Goal: Communication & Community: Answer question/provide support

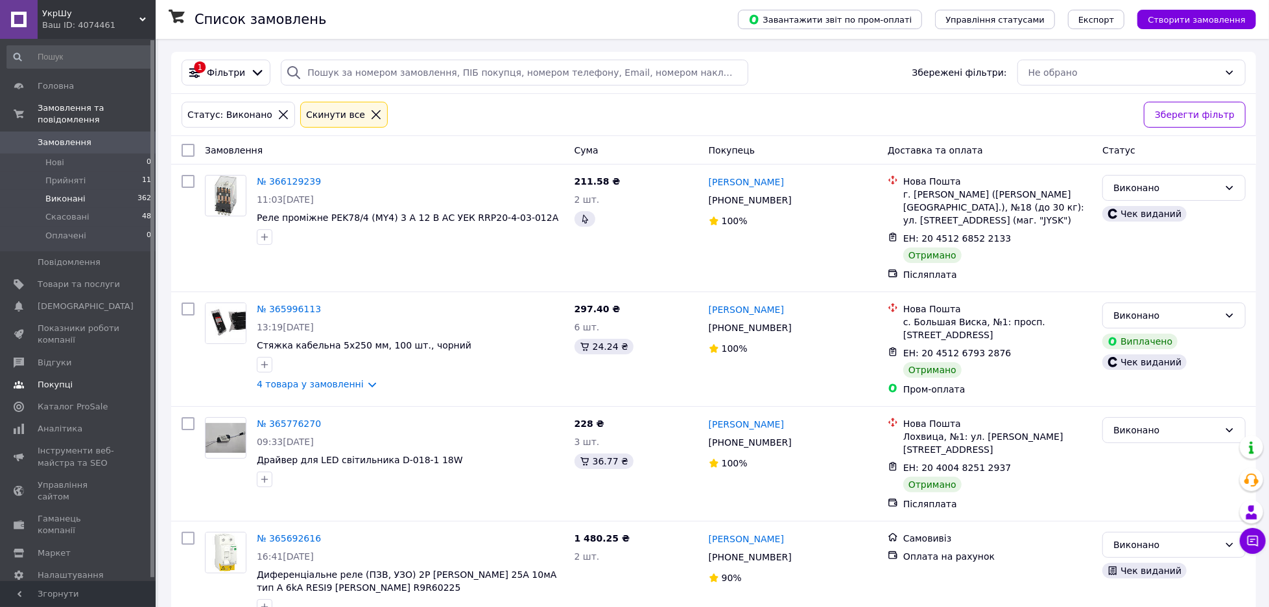
click at [98, 357] on span "Відгуки" at bounding box center [79, 363] width 82 height 12
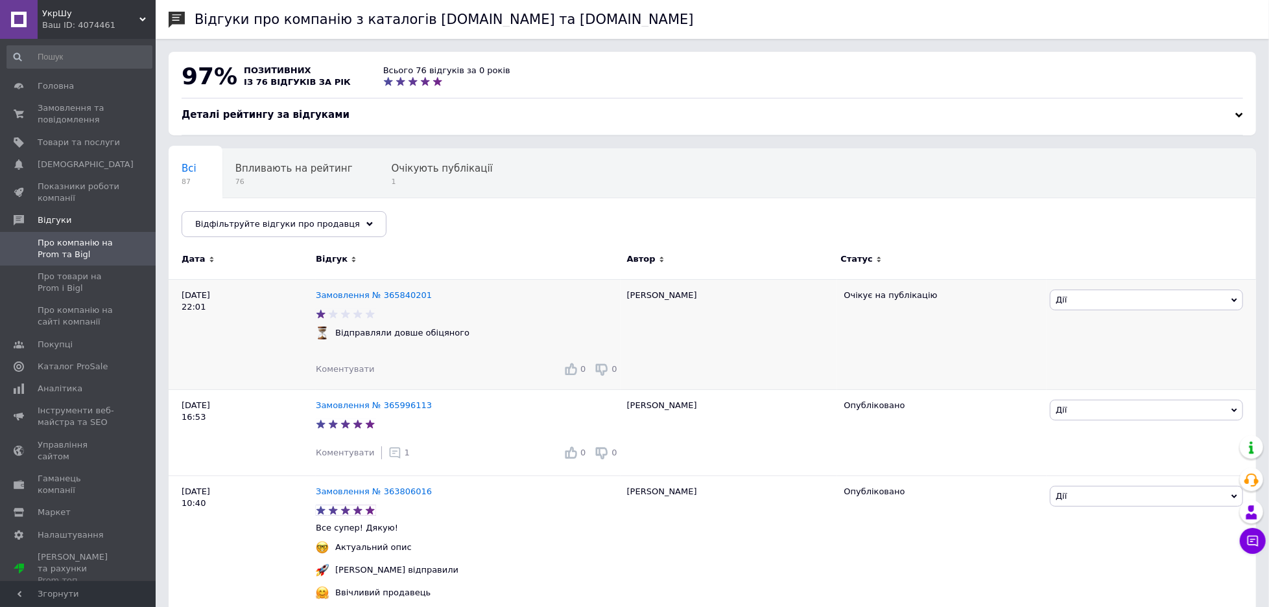
click at [514, 351] on div "Замовлення № 365840201 Відправляли довше обіцяного Коментувати 0 0" at bounding box center [468, 334] width 305 height 110
click at [353, 370] on span "Коментувати" at bounding box center [345, 369] width 58 height 10
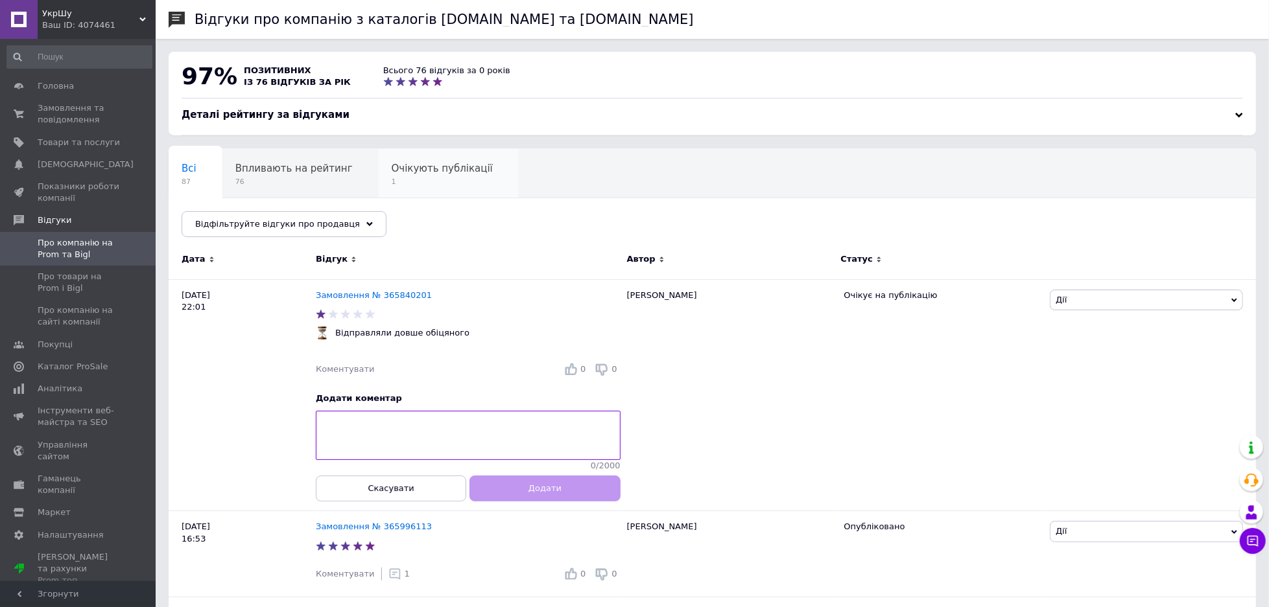
click at [409, 175] on div "Очікують публікації 1" at bounding box center [449, 173] width 140 height 49
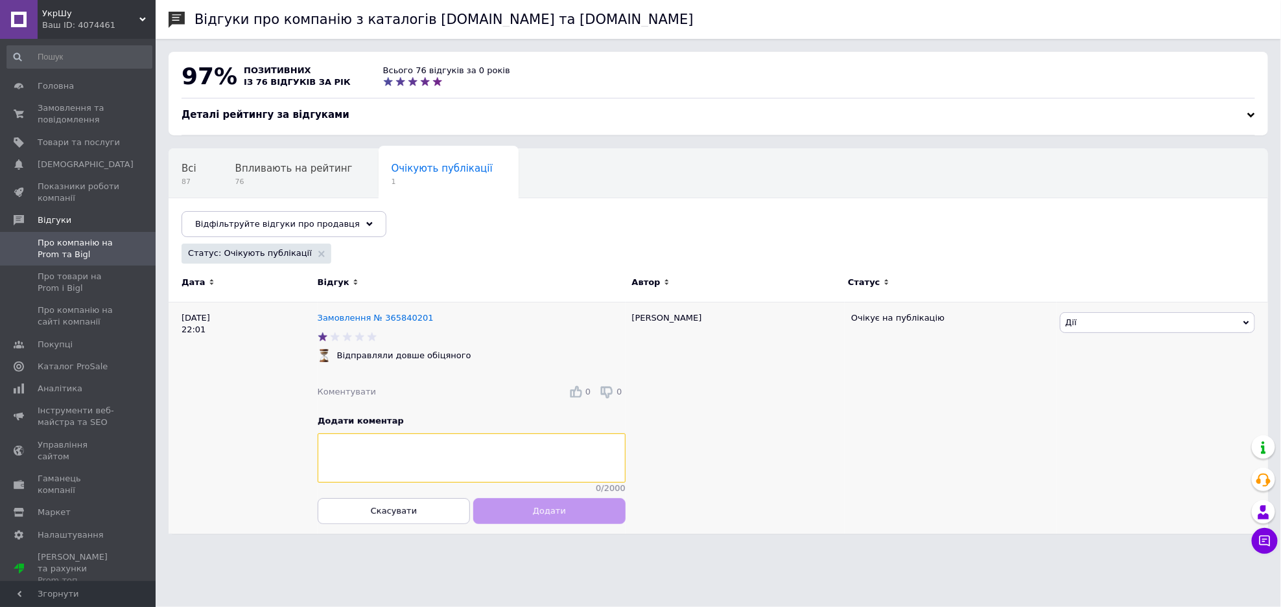
click at [436, 462] on textarea at bounding box center [472, 458] width 308 height 49
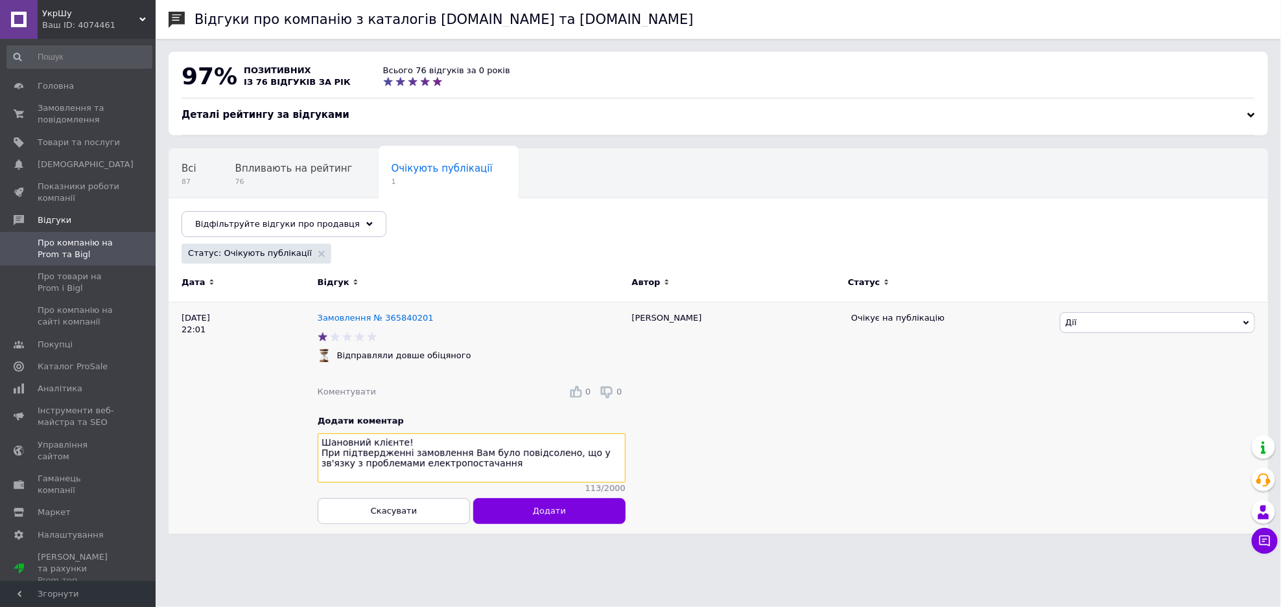
click at [371, 471] on textarea "Шановний клієнте! При підтвердженні замовлення Вам було повідсолено, що у зв'яз…" at bounding box center [472, 458] width 308 height 49
click at [523, 460] on textarea "Шановний клієнте! При підтвердженні замовлення Вам було повідсолено, що у зв'яз…" at bounding box center [472, 458] width 308 height 49
drag, startPoint x: 414, startPoint y: 467, endPoint x: 377, endPoint y: 470, distance: 36.4
click at [377, 470] on textarea "Шановний клієнте! При підтвердженні замовлення Вам було повідомлено, що у зв'яз…" at bounding box center [472, 458] width 308 height 49
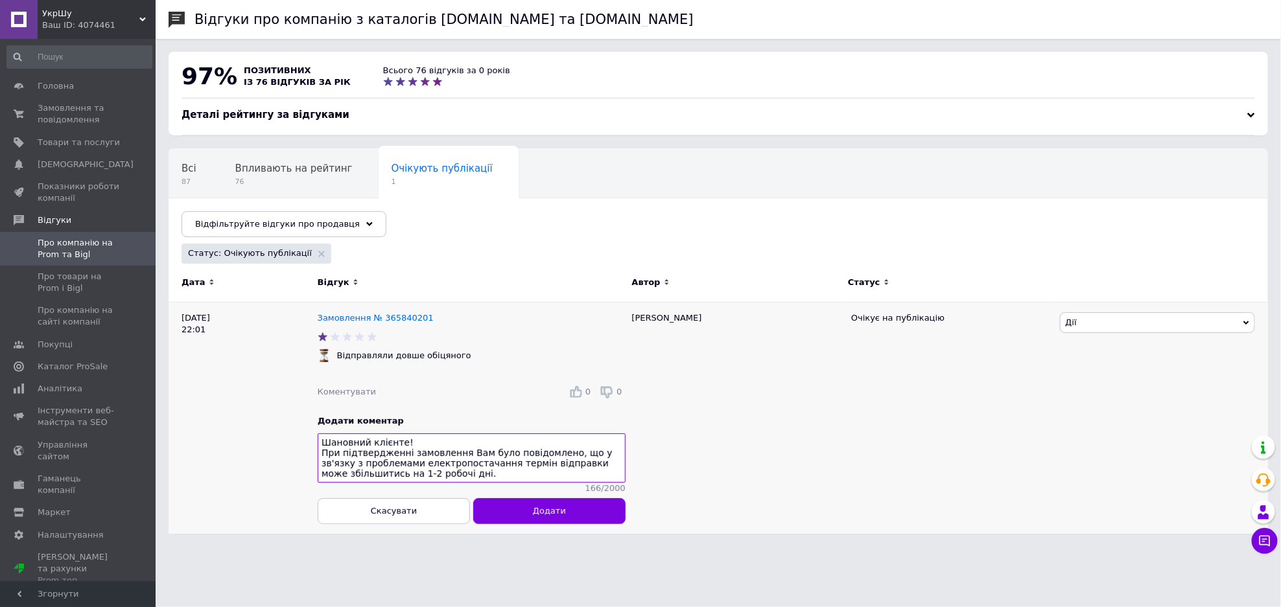
click at [1114, 472] on div "[PERSON_NAME] Подивитись Опублікувати Оскаржити Посилання на редагування" at bounding box center [1162, 418] width 211 height 231
click at [519, 478] on textarea "Шановний клієнте! При підтвердженні замовлення Вам було повідомлено, що у зв'яз…" at bounding box center [472, 458] width 308 height 49
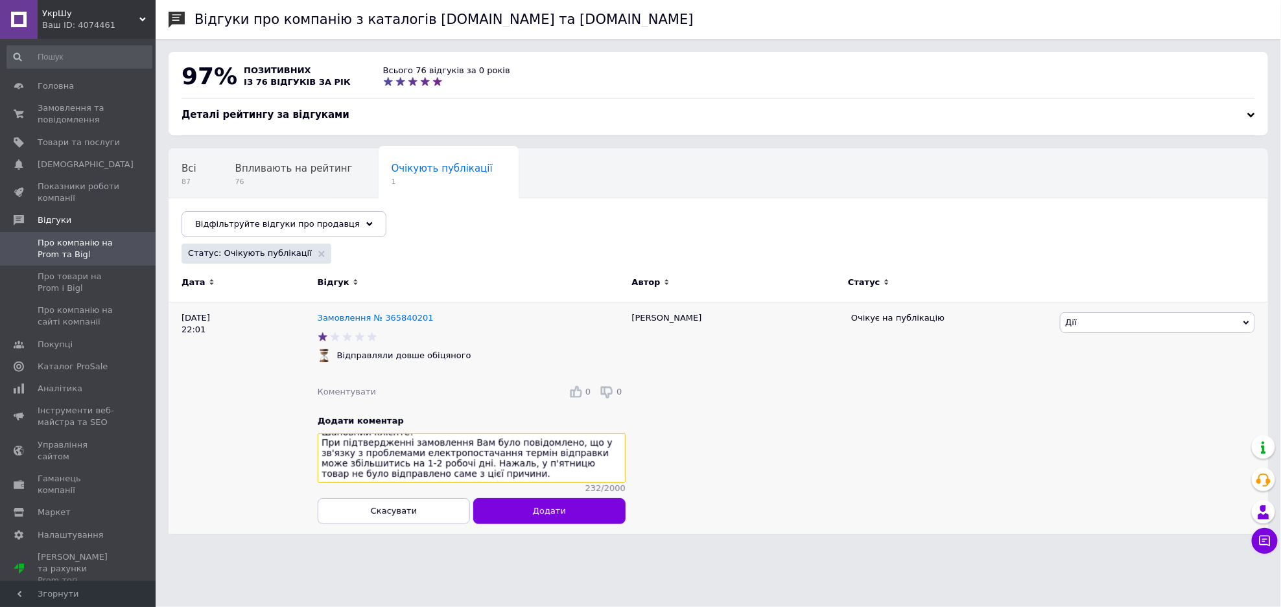
drag, startPoint x: 487, startPoint y: 468, endPoint x: 535, endPoint y: 471, distance: 48.1
click at [535, 471] on textarea "Шановний клієнте! При підтвердженні замовлення Вам було повідомлено, що у зв'яз…" at bounding box center [472, 458] width 308 height 49
click at [447, 479] on textarea "Шановний клієнте! При підтвердженні замовлення Вам було повідомлено, що у зв'яз…" at bounding box center [472, 458] width 308 height 49
type textarea "Шановний клієнте! При підтвердженні замовлення Вам було повідомлено, що у зв'яз…"
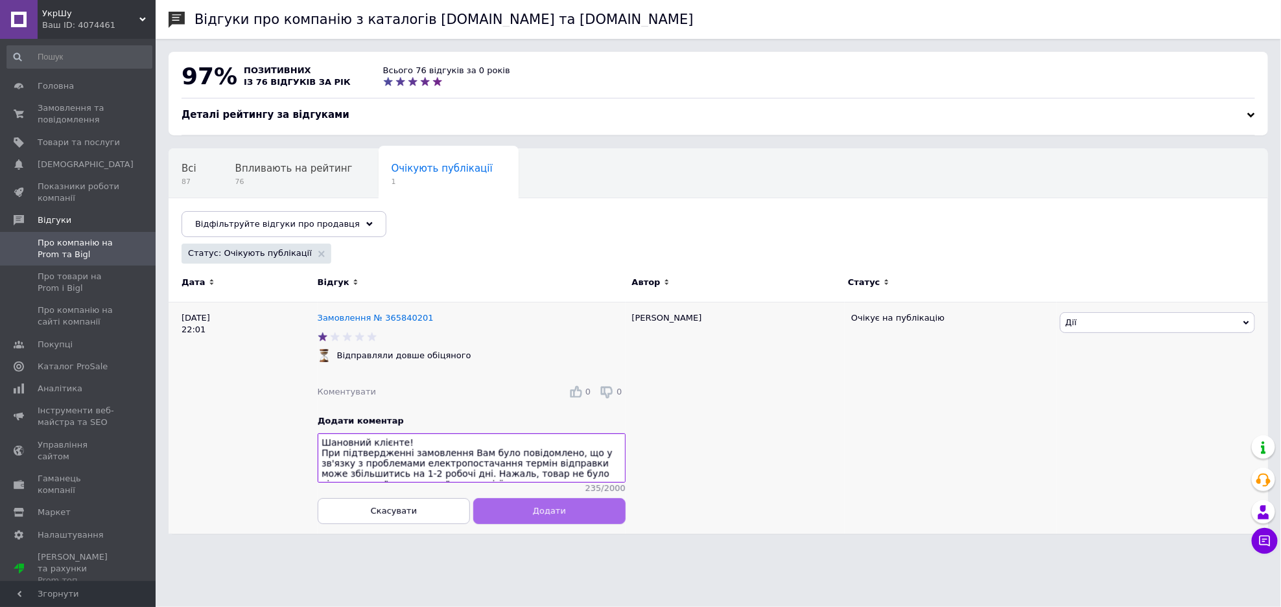
click at [578, 519] on button "Додати" at bounding box center [549, 512] width 152 height 26
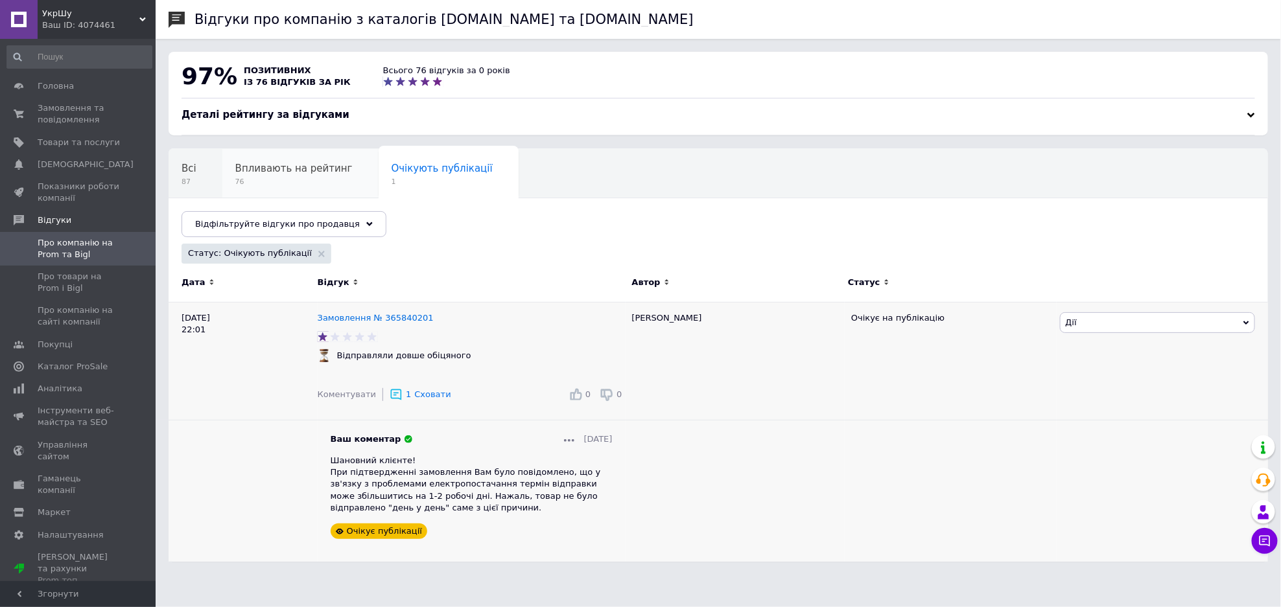
click at [254, 152] on div "Впливають на рейтинг 76" at bounding box center [300, 173] width 156 height 49
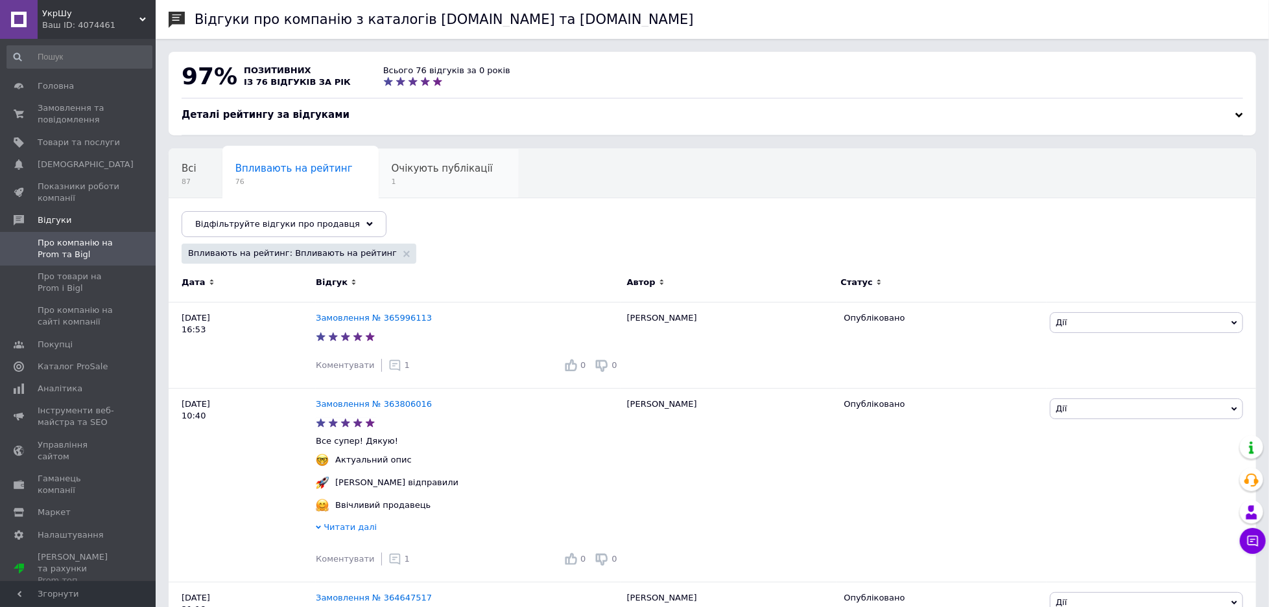
click at [379, 187] on div "Очікують публікації 1" at bounding box center [449, 173] width 140 height 49
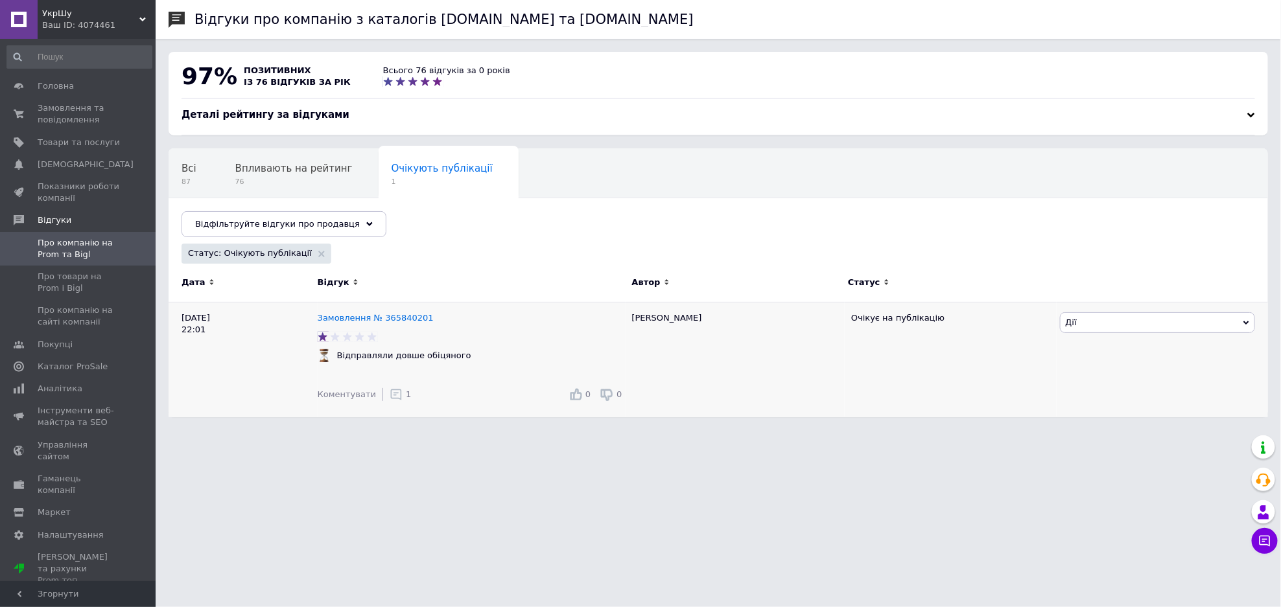
click at [1107, 327] on span "Дії" at bounding box center [1157, 322] width 195 height 21
click at [1114, 410] on li "Оскаржити" at bounding box center [1158, 402] width 194 height 18
click at [1084, 322] on span "Дії" at bounding box center [1157, 322] width 195 height 21
click at [1088, 399] on li "Оскаржити" at bounding box center [1158, 402] width 194 height 18
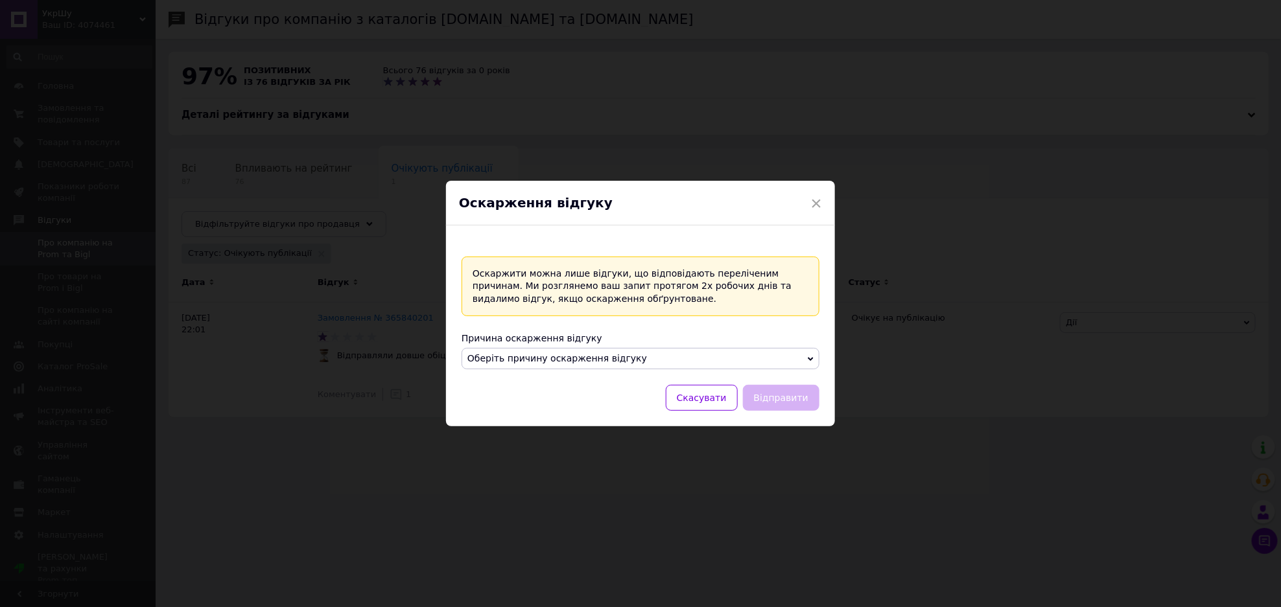
click at [640, 358] on span "Оберіть причину оскарження відгуку" at bounding box center [641, 359] width 358 height 22
click at [824, 209] on div "Оскарження відгуку" at bounding box center [640, 203] width 389 height 45
click at [814, 203] on span "×" at bounding box center [816, 204] width 12 height 22
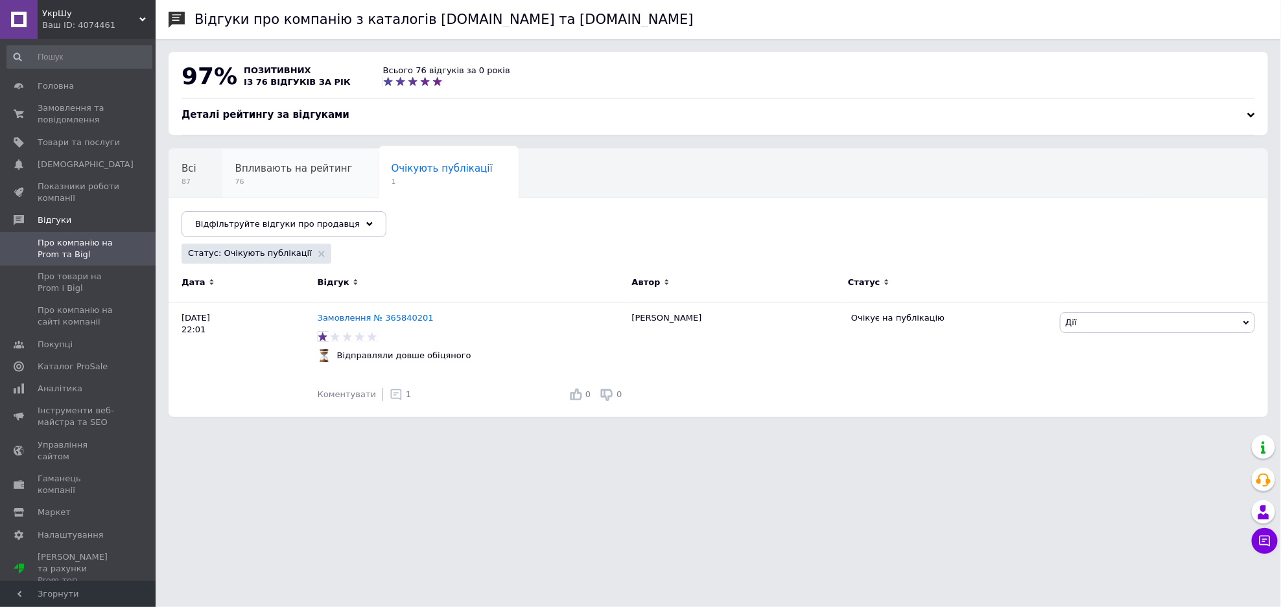
click at [318, 163] on span "Впливають на рейтинг" at bounding box center [293, 169] width 117 height 12
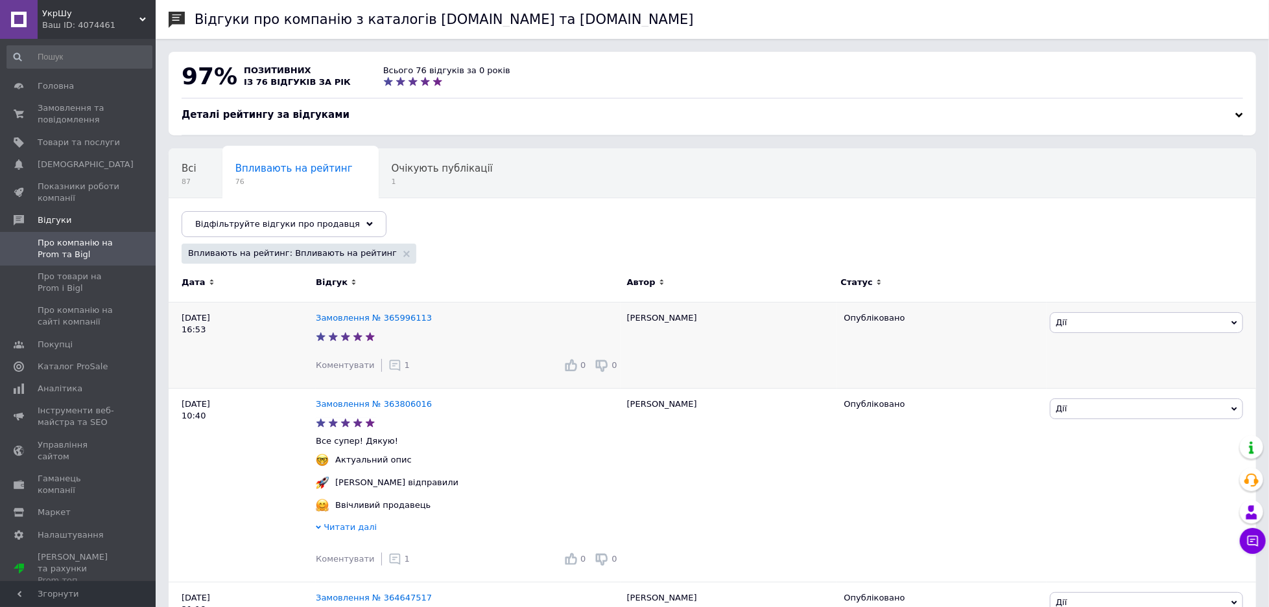
click at [390, 371] on icon at bounding box center [394, 365] width 13 height 13
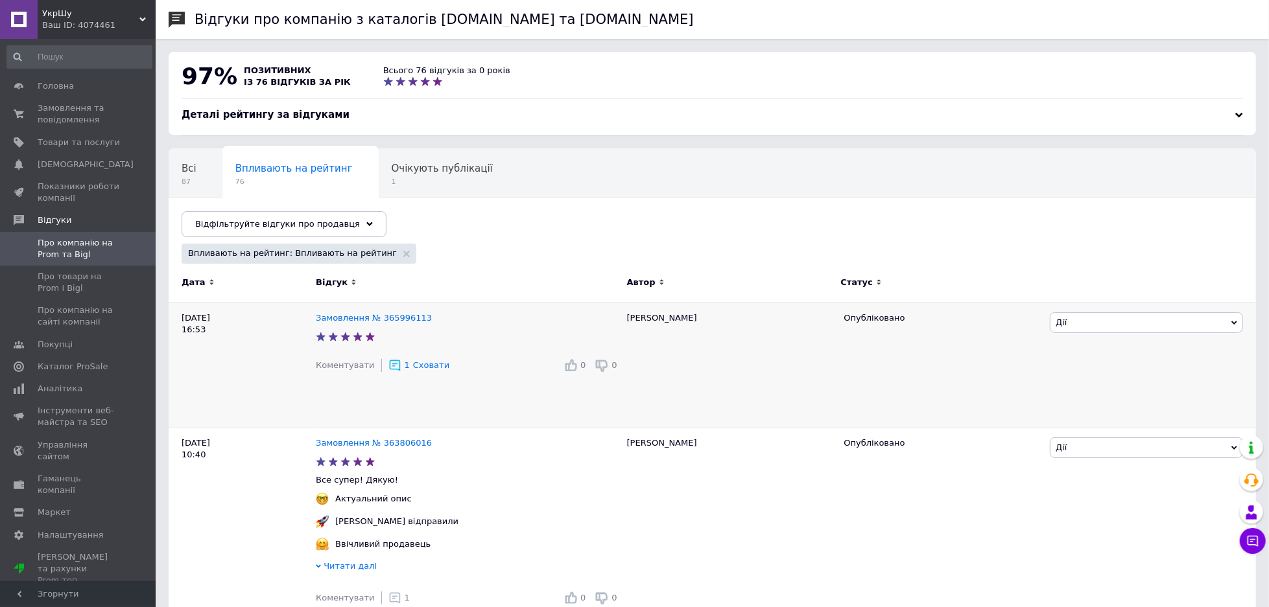
click at [517, 349] on div "Замовлення № 365996113 Коментувати 1 Сховати 0 0" at bounding box center [468, 365] width 305 height 125
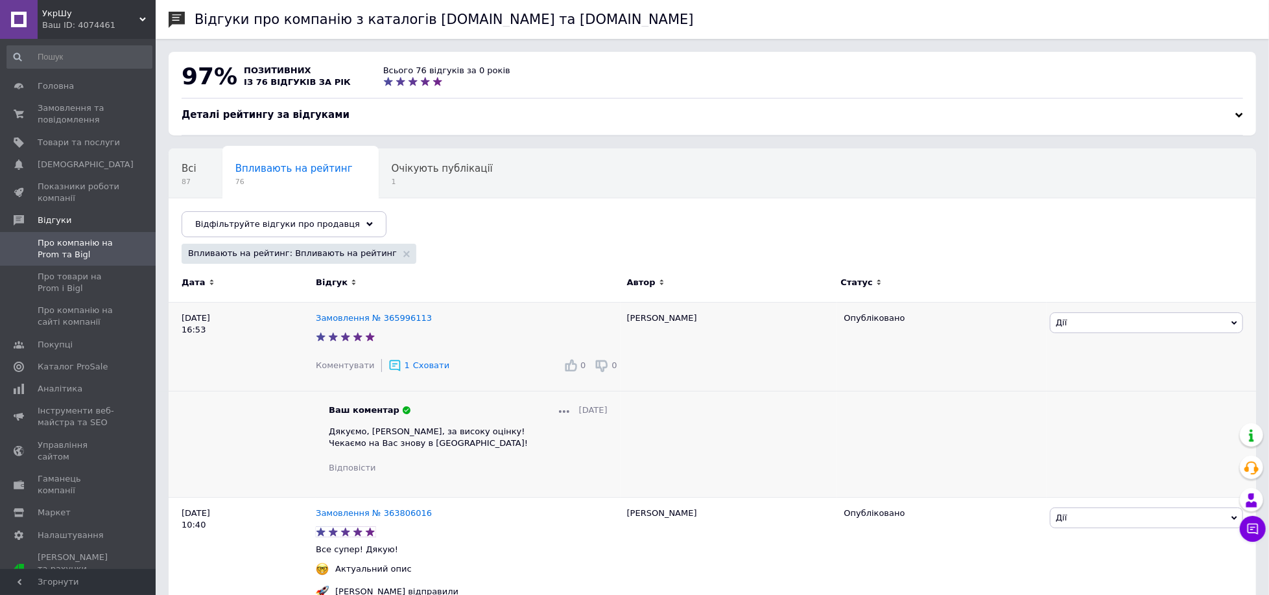
click at [1099, 338] on div "[PERSON_NAME] Подивитись Оскаржити Посилання на редагування" at bounding box center [1150, 400] width 209 height 195
click at [1097, 329] on span "Дії" at bounding box center [1146, 322] width 193 height 21
click at [1097, 388] on li "Оскаржити" at bounding box center [1146, 384] width 192 height 18
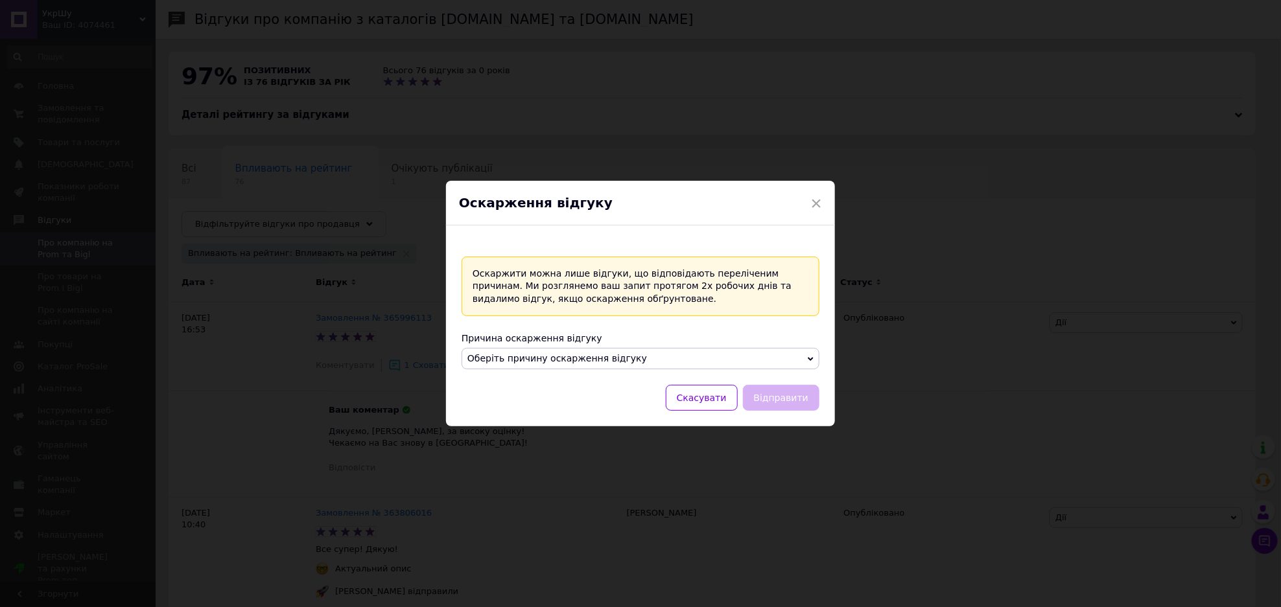
click at [712, 348] on span "Оберіть причину оскарження відгуку" at bounding box center [641, 359] width 358 height 22
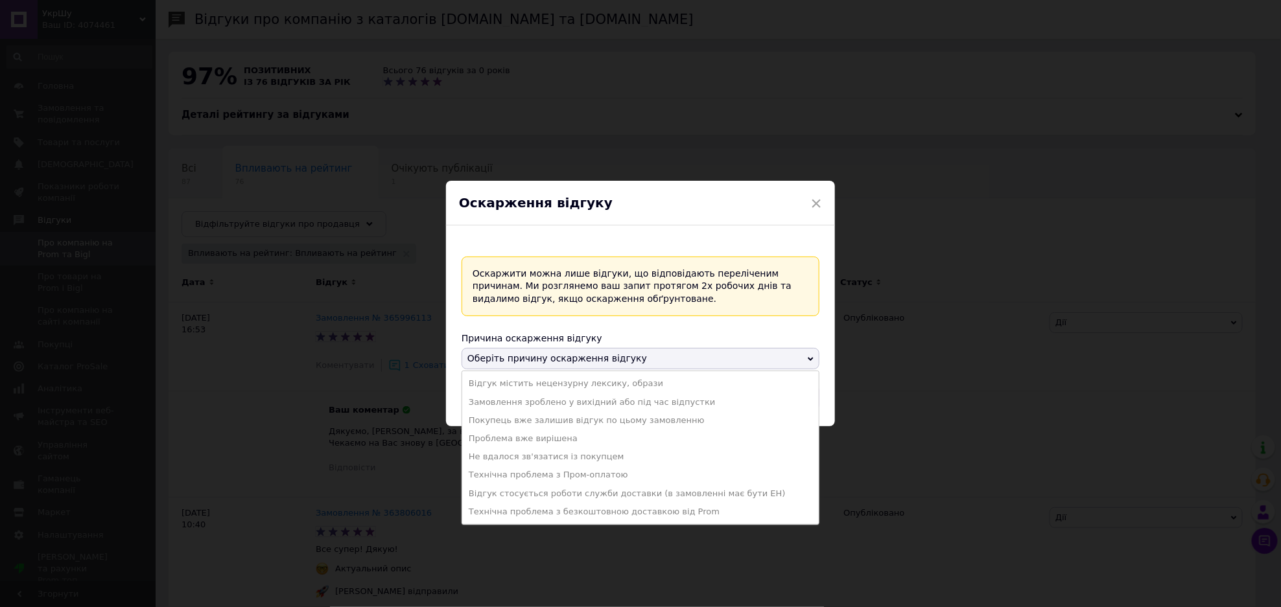
click at [689, 494] on li "Відгук стосується роботи служби доставки (в замовленні має бути ЕН)" at bounding box center [640, 494] width 357 height 18
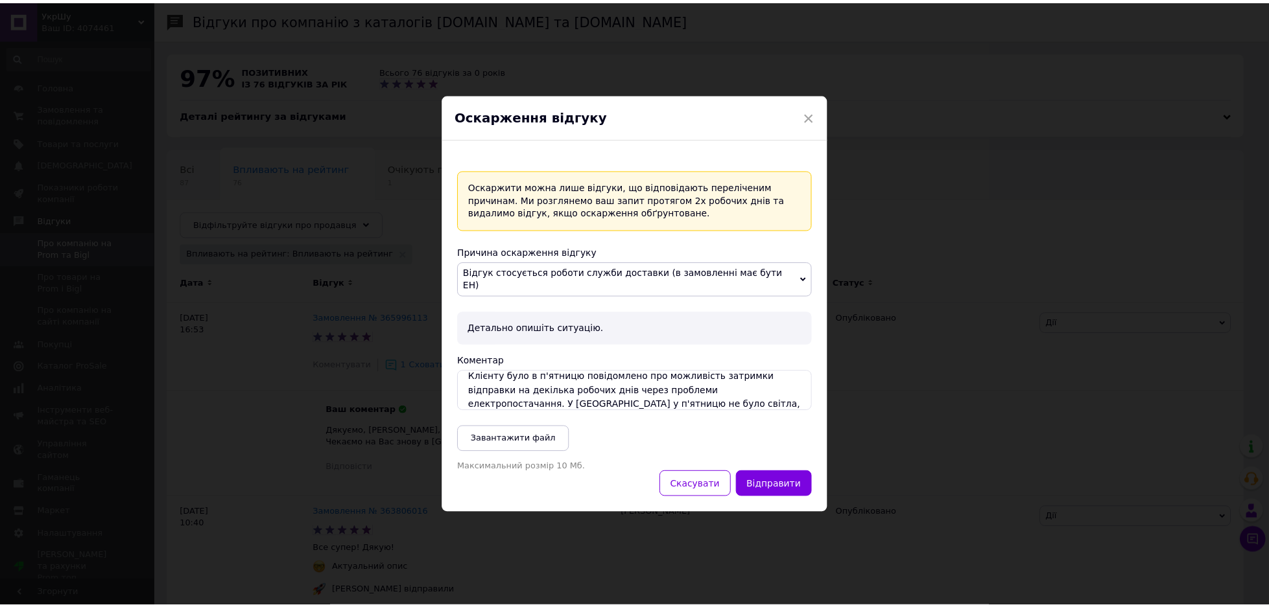
scroll to position [22, 0]
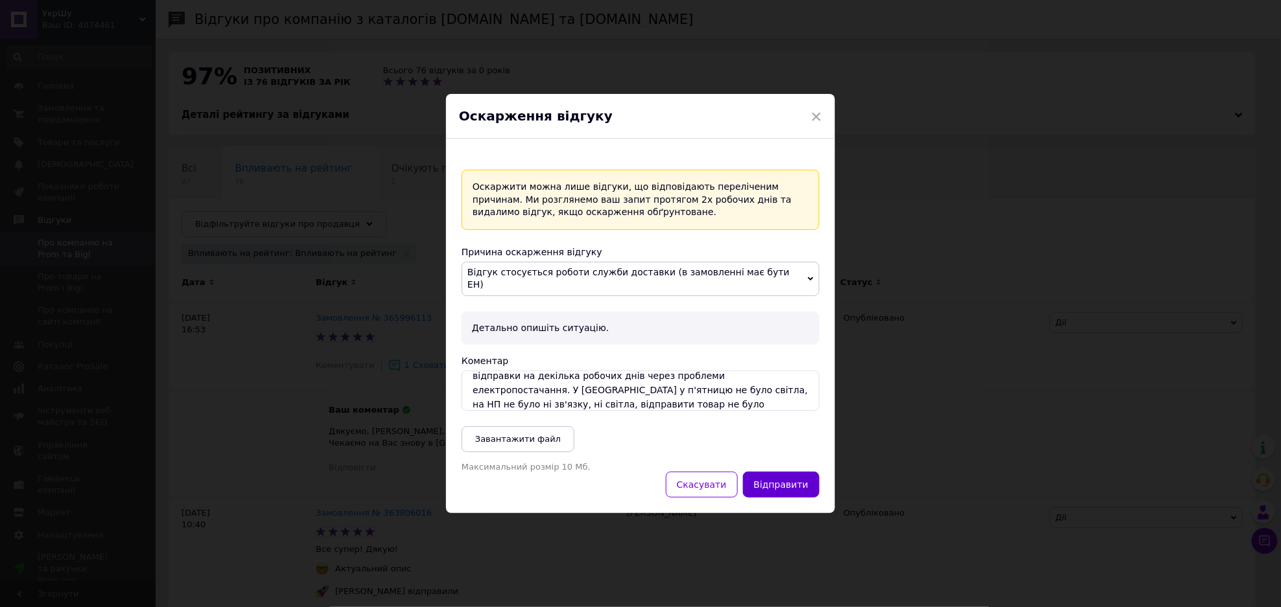
type textarea "Клієнту було в п'ятницю повідомлено про можливість затримки відправки на декіль…"
click at [775, 487] on button "Відправити" at bounding box center [781, 485] width 76 height 26
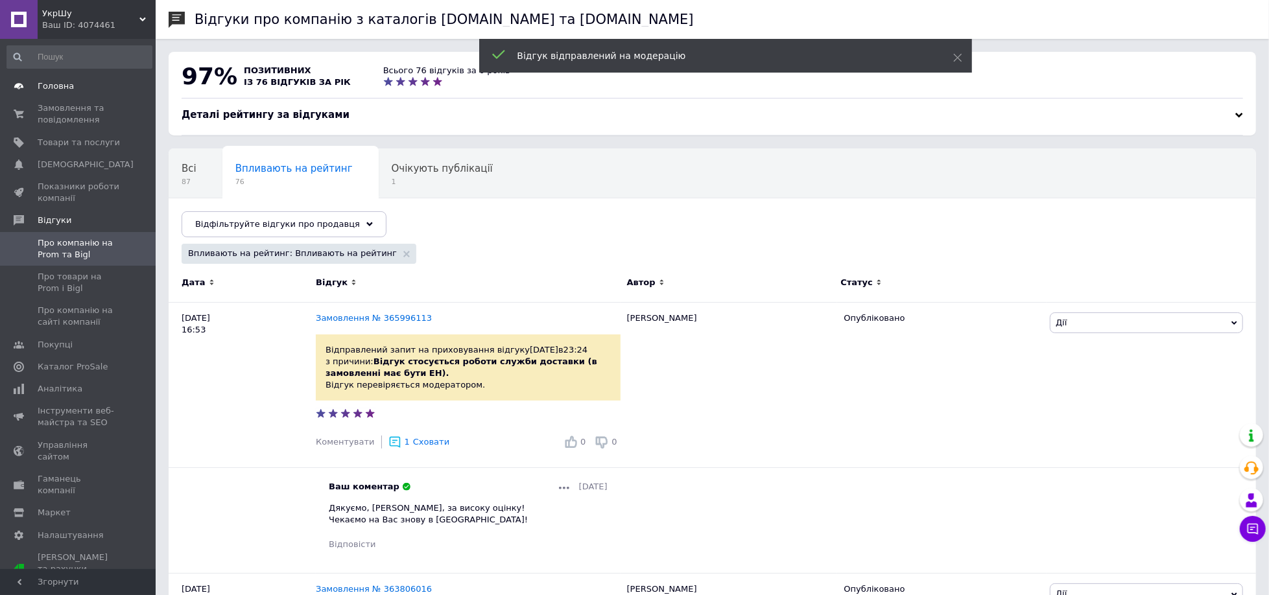
click at [67, 96] on link "Головна" at bounding box center [79, 86] width 159 height 22
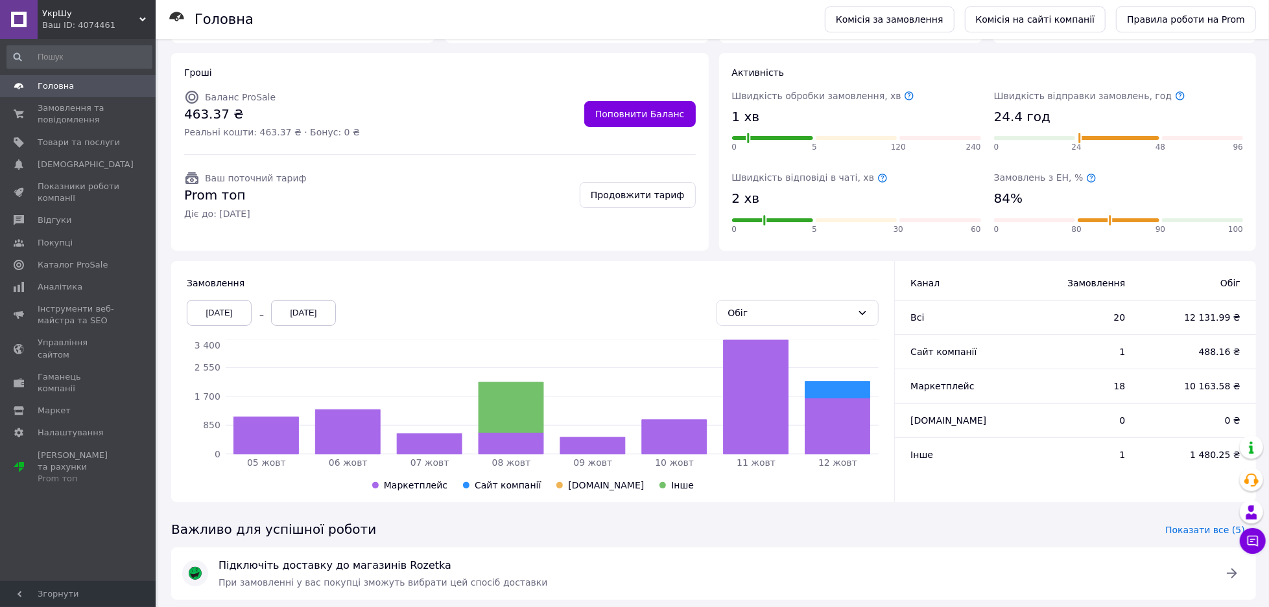
scroll to position [133, 0]
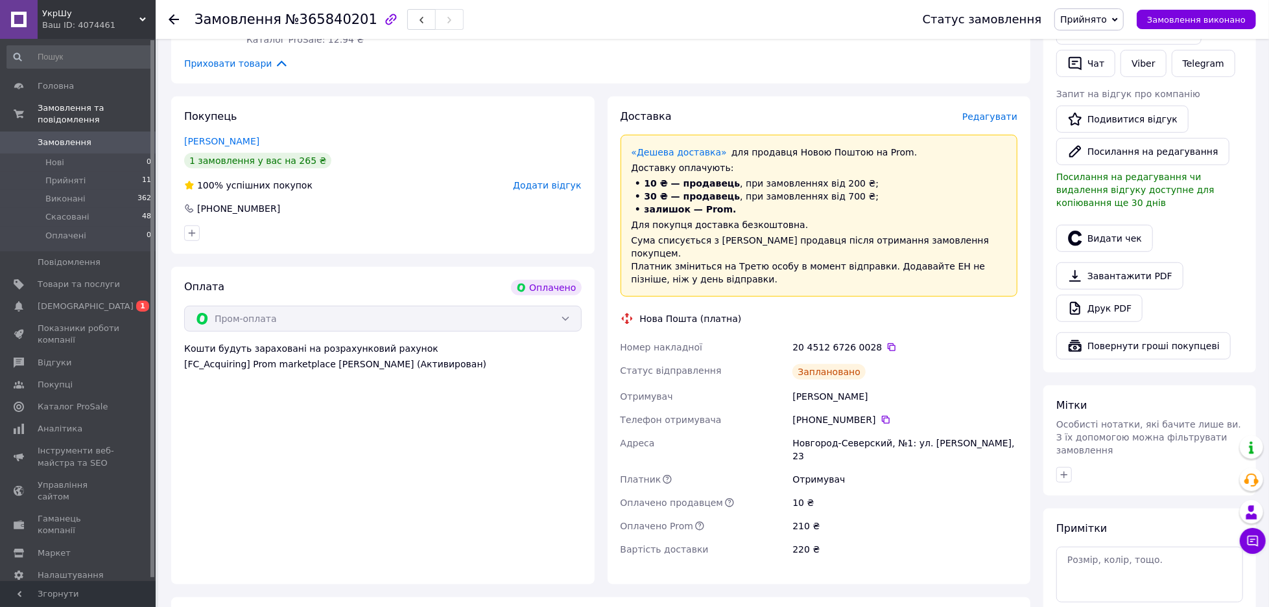
scroll to position [793, 0]
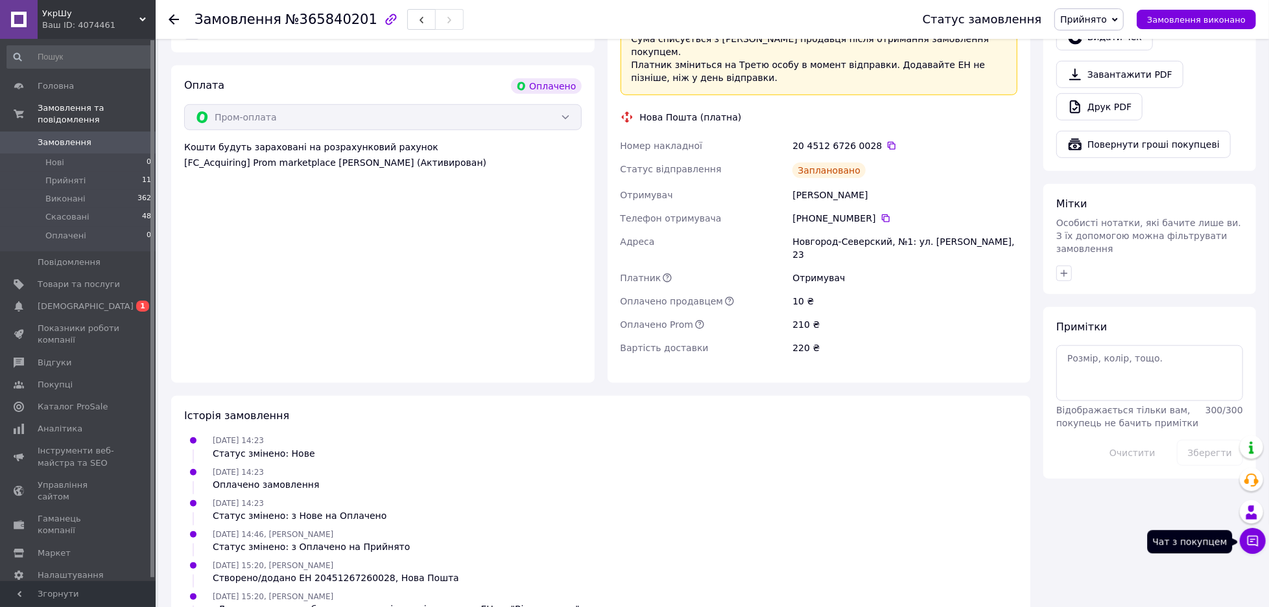
click at [1249, 533] on button "Чат з покупцем" at bounding box center [1252, 541] width 26 height 26
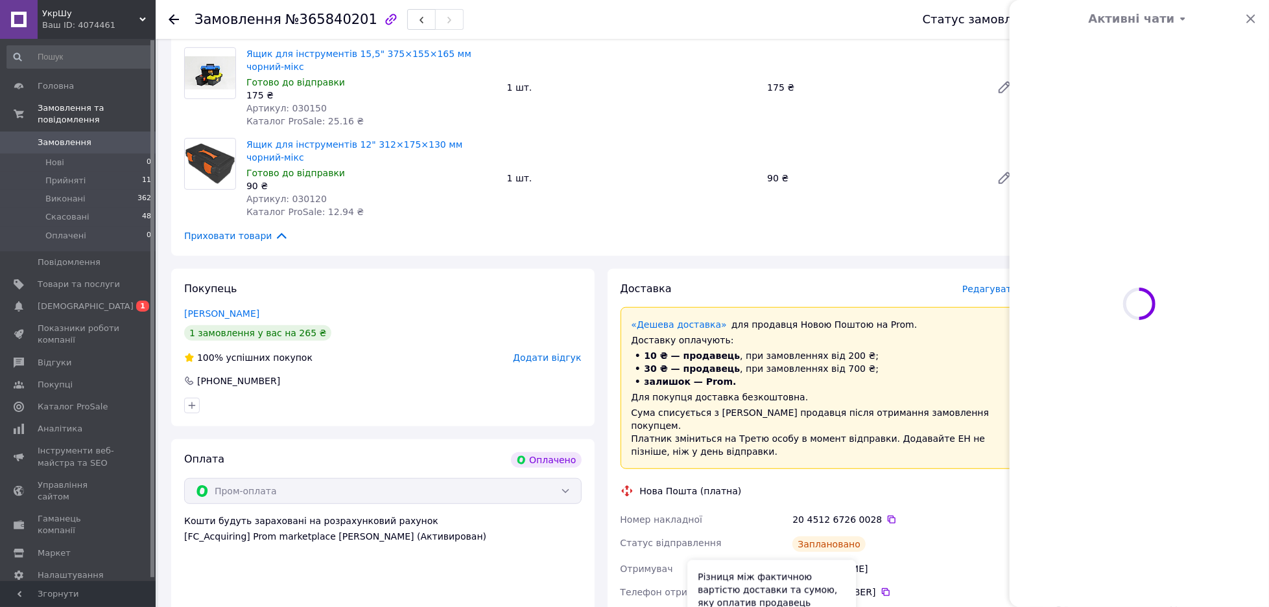
scroll to position [0, 0]
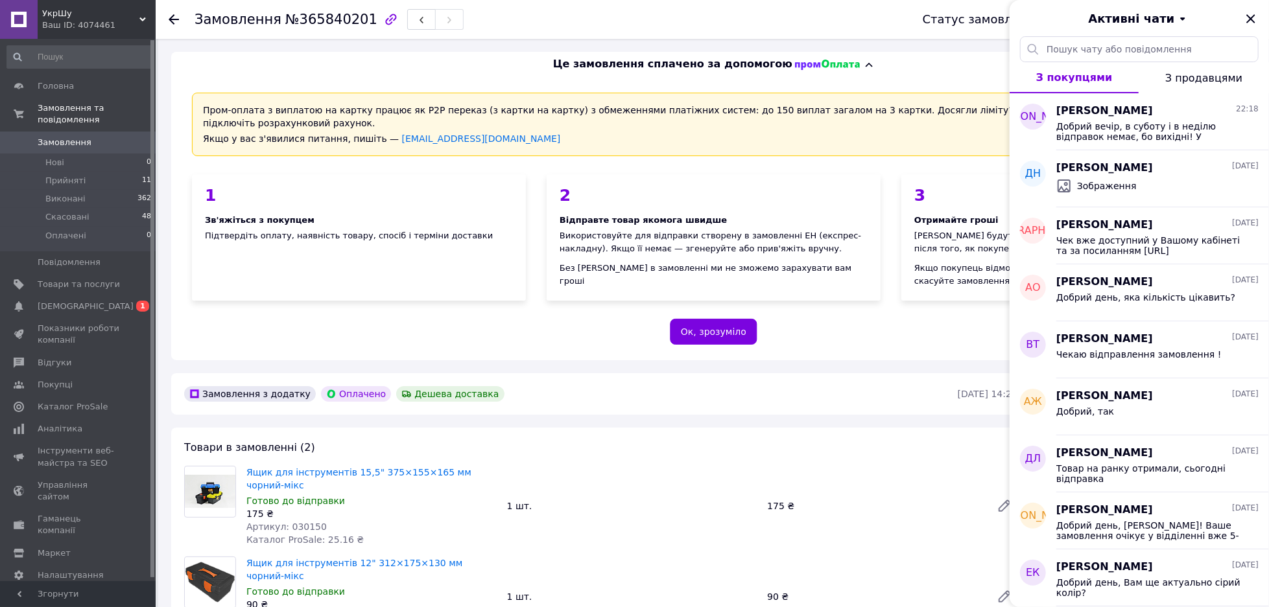
click at [174, 16] on icon at bounding box center [174, 19] width 10 height 10
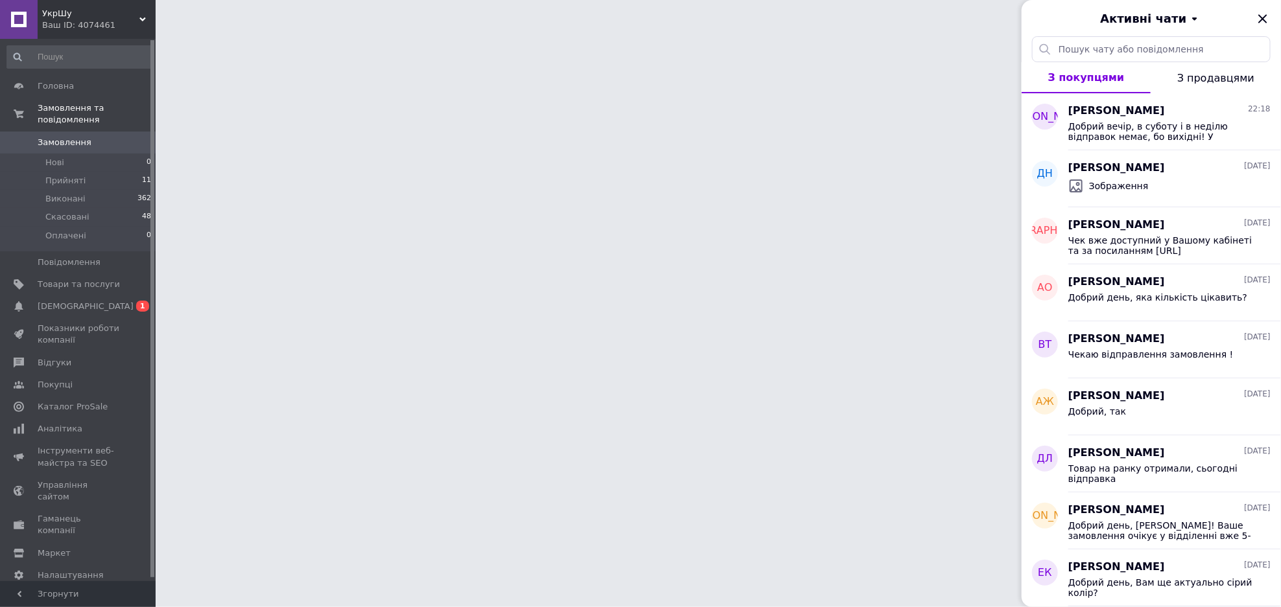
click at [1254, 16] on div "Активні чати" at bounding box center [1151, 18] width 259 height 36
click at [1258, 16] on icon "Закрити" at bounding box center [1263, 19] width 16 height 16
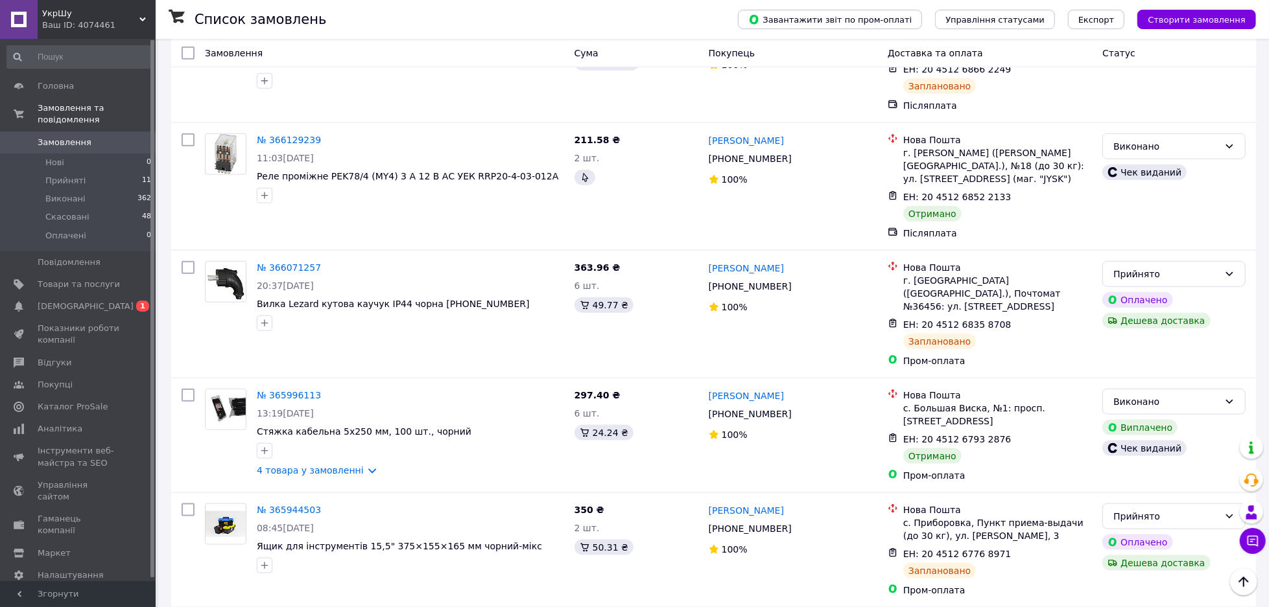
scroll to position [1878, 0]
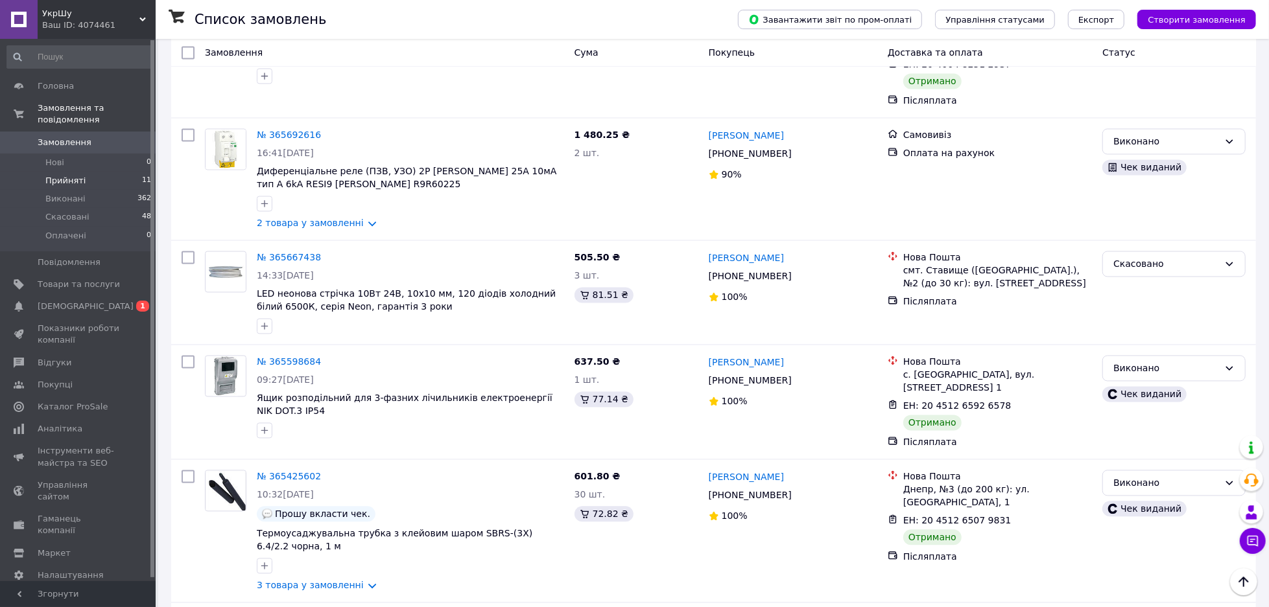
click at [119, 172] on li "Прийняті 11" at bounding box center [79, 181] width 159 height 18
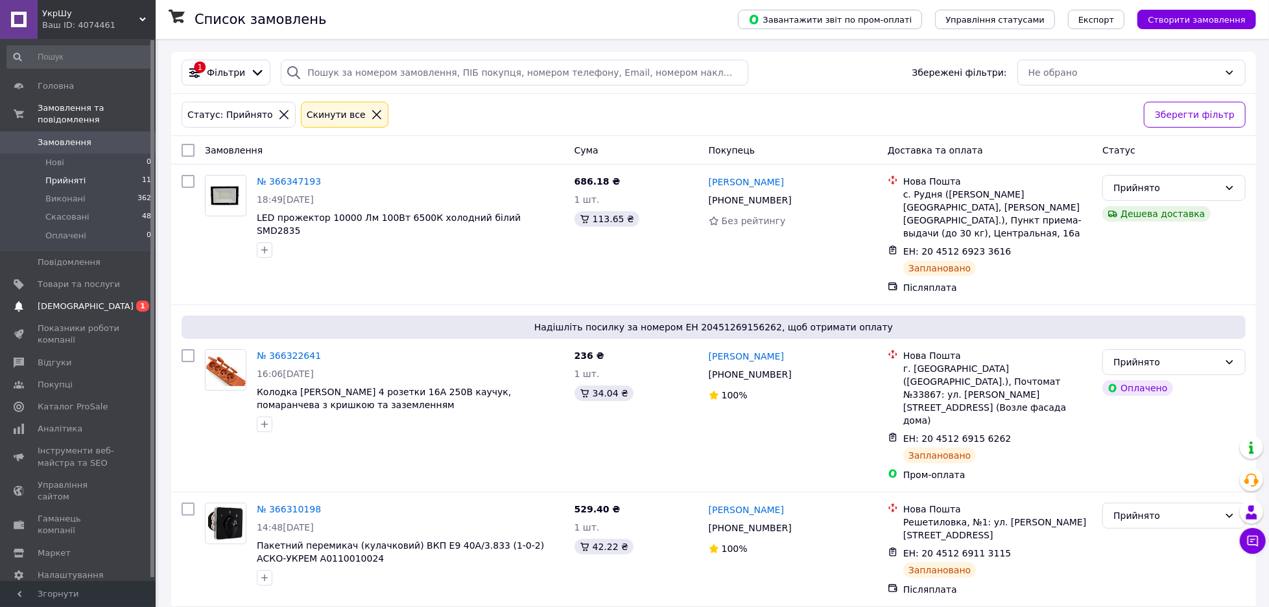
click at [120, 303] on link "Сповіщення 0 1" at bounding box center [79, 307] width 159 height 22
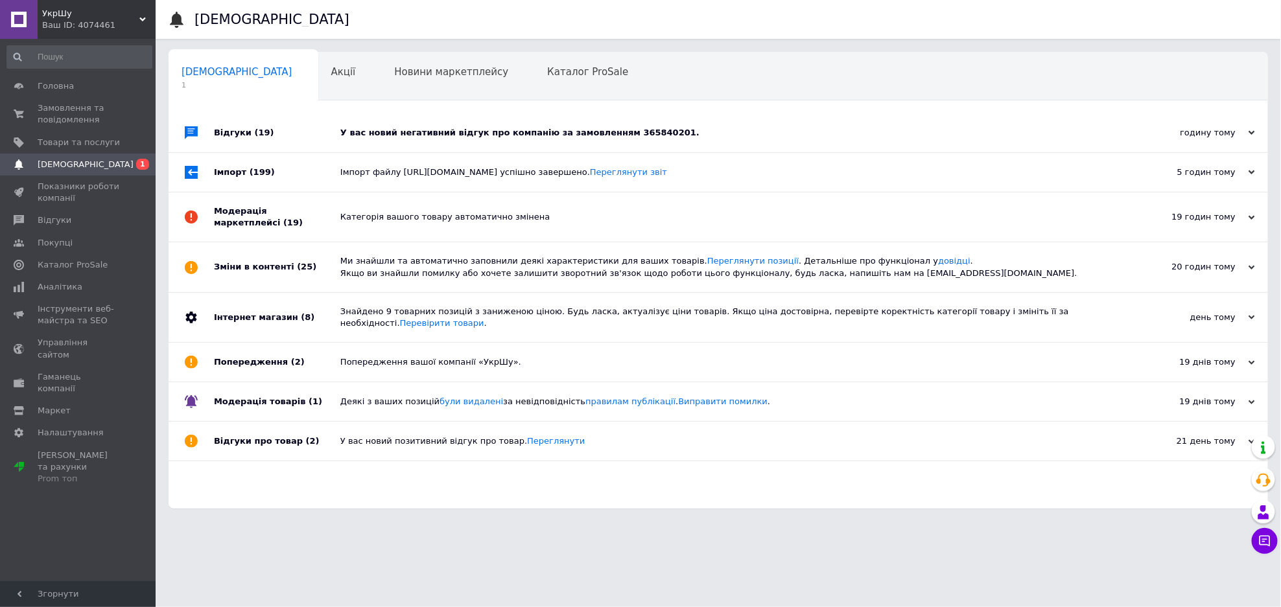
click at [312, 130] on div "Відгуки (19)" at bounding box center [277, 132] width 126 height 39
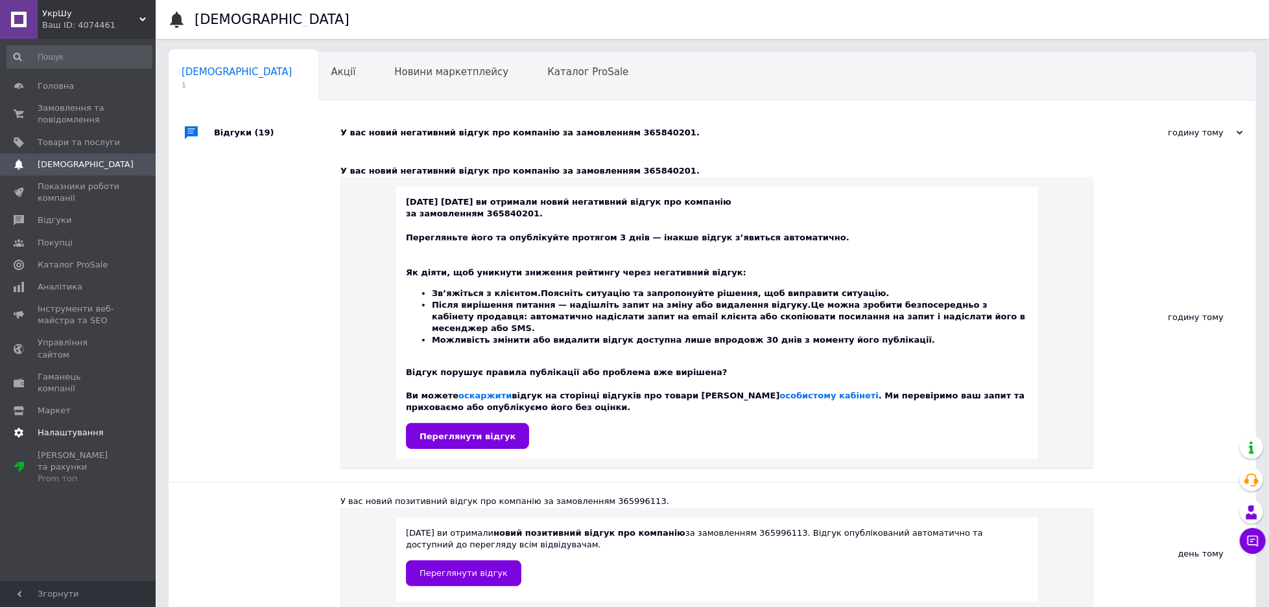
click at [97, 427] on span "Налаштування" at bounding box center [79, 433] width 82 height 12
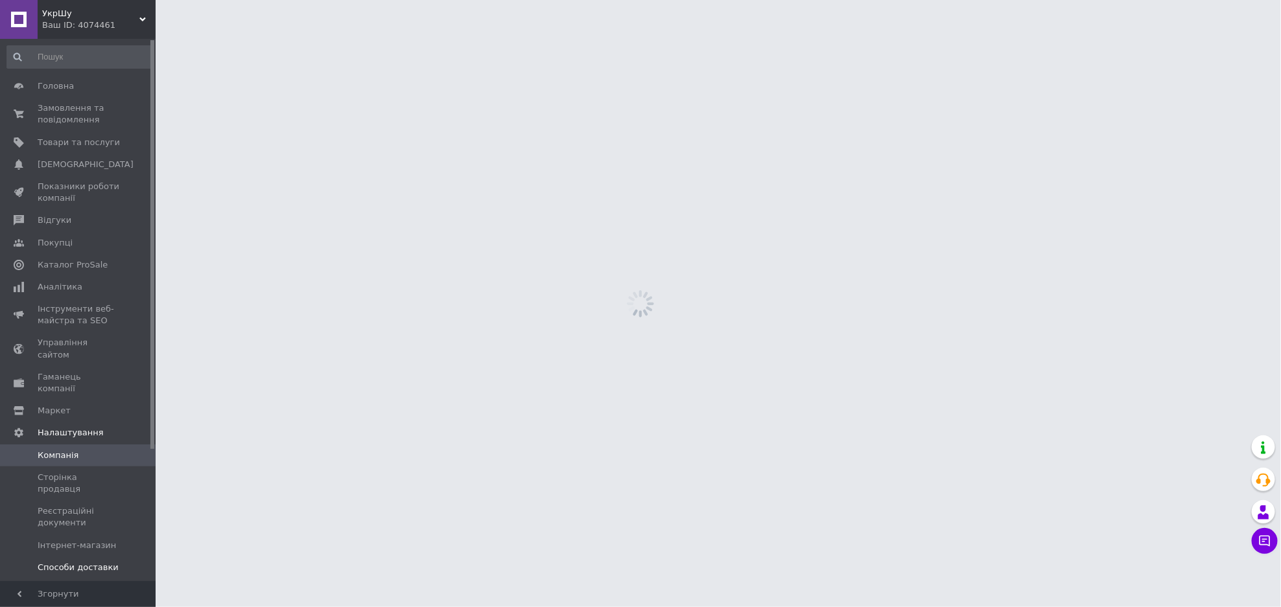
click at [102, 562] on span "Способи доставки" at bounding box center [78, 568] width 81 height 12
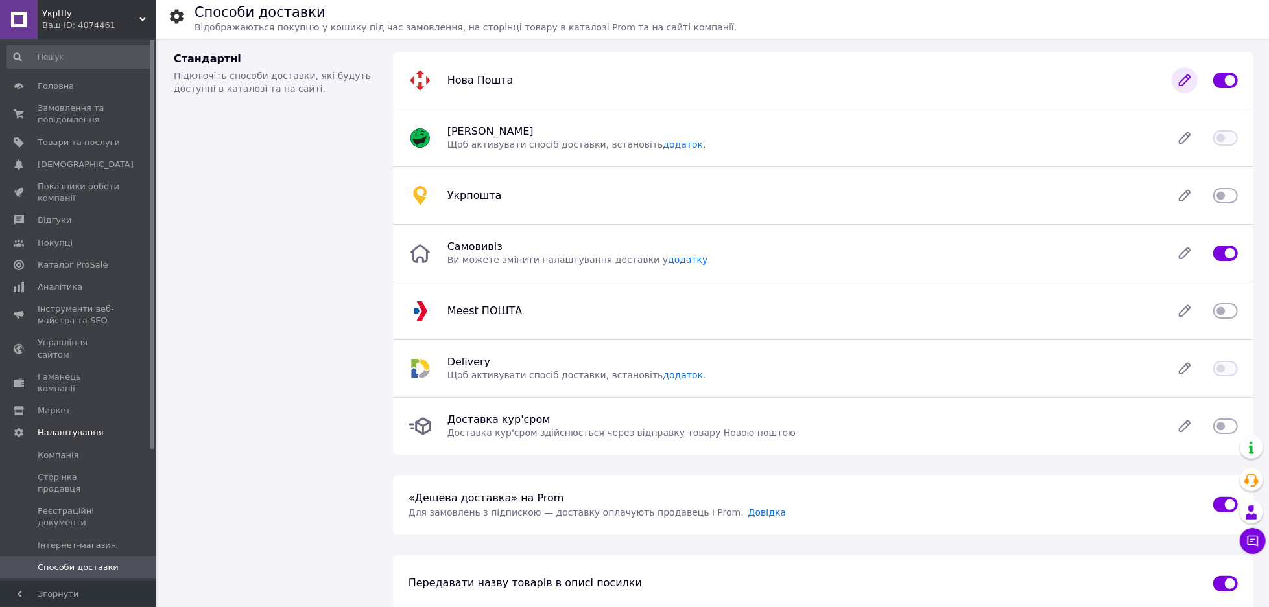
click at [1190, 75] on icon at bounding box center [1184, 80] width 26 height 26
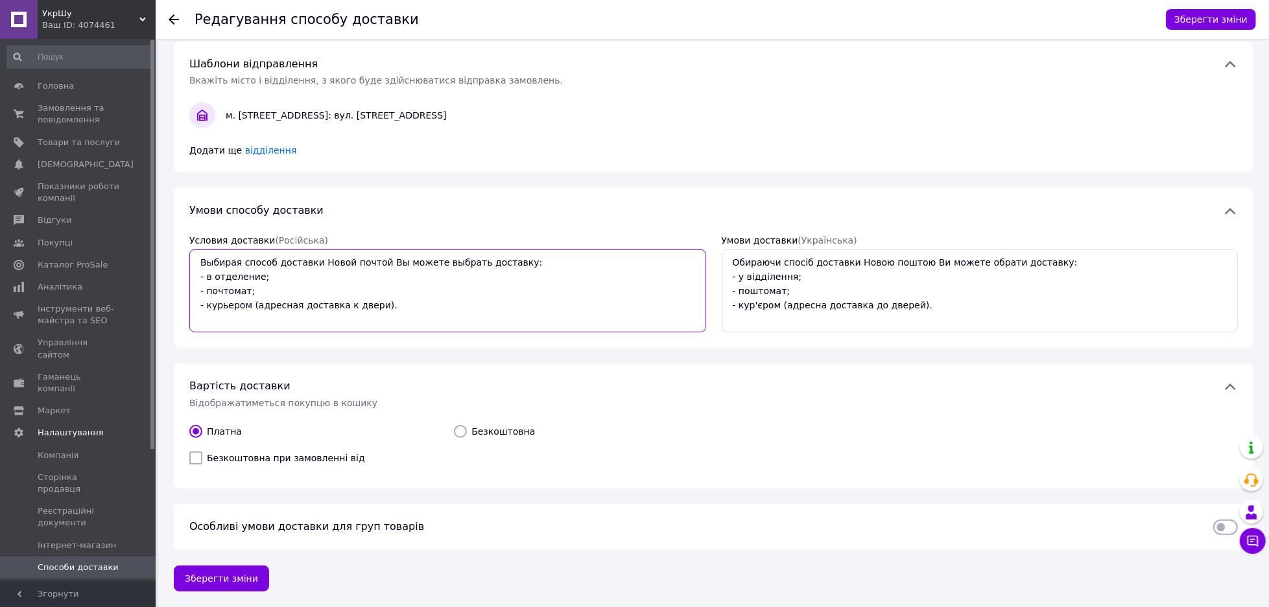
click at [428, 319] on textarea "Выбирая способ доставки Новой почтой Вы можете выбрать доставку: - в отделение;…" at bounding box center [447, 291] width 517 height 83
click at [169, 27] on div at bounding box center [182, 19] width 26 height 39
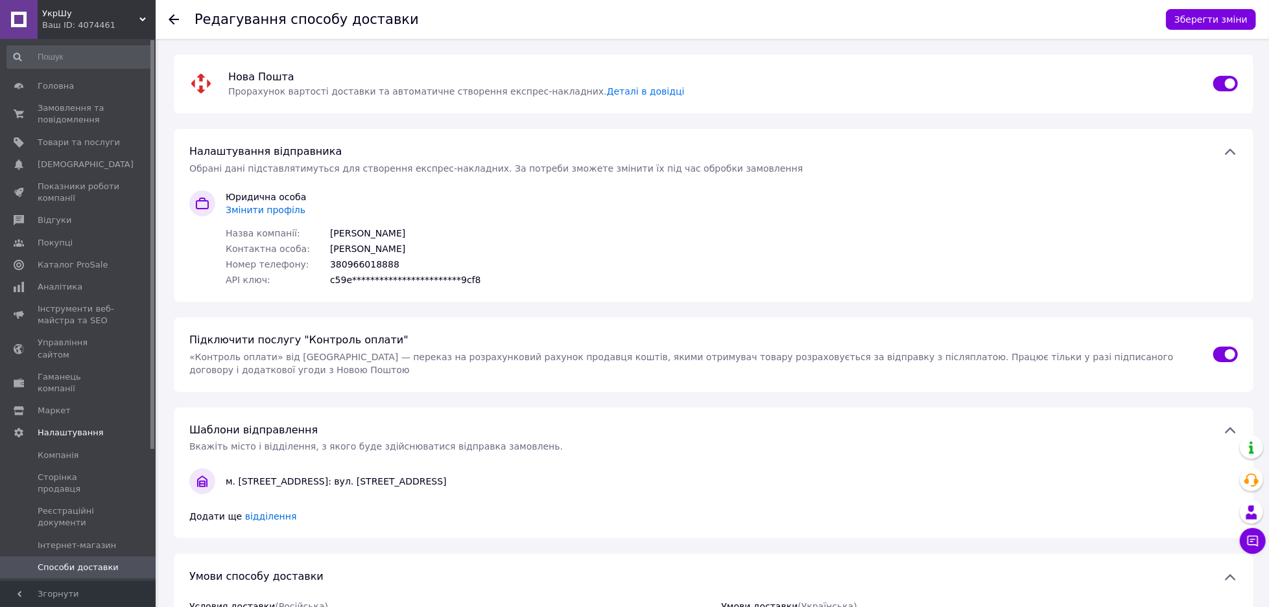
click at [170, 26] on div at bounding box center [182, 19] width 26 height 39
click at [170, 21] on use at bounding box center [174, 19] width 10 height 10
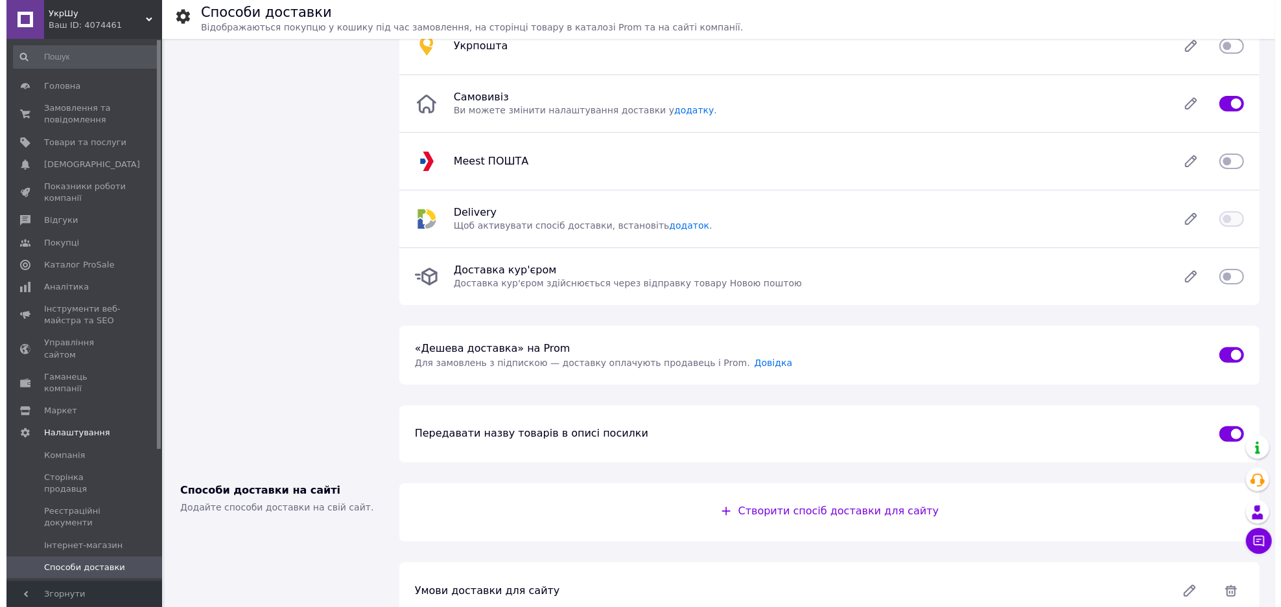
scroll to position [178, 0]
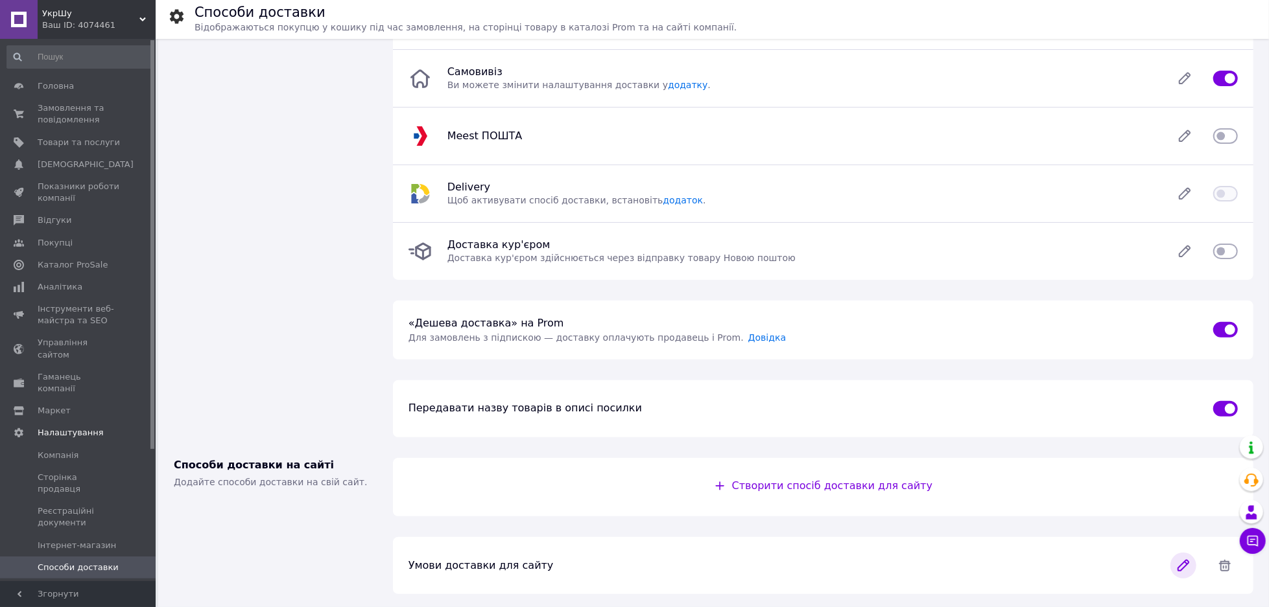
click at [1172, 564] on icon at bounding box center [1183, 566] width 26 height 26
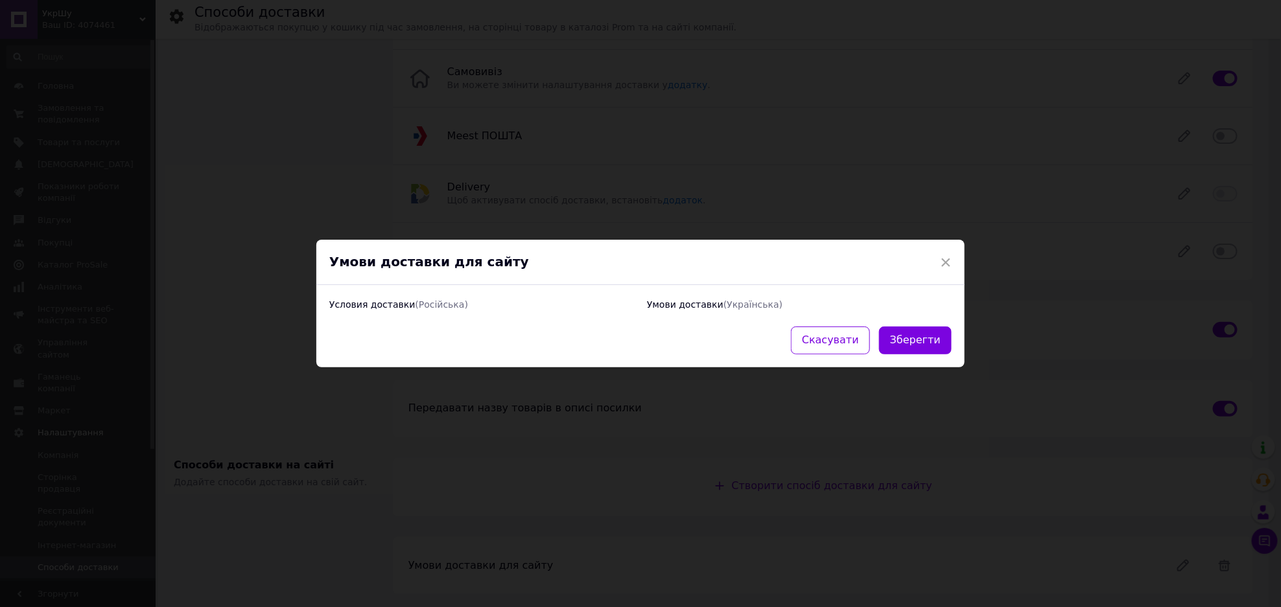
click at [712, 298] on div "Умови доставки   (Українська)" at bounding box center [799, 304] width 305 height 13
click at [432, 314] on div "Условия доставки   (Російська)" at bounding box center [482, 306] width 318 height 29
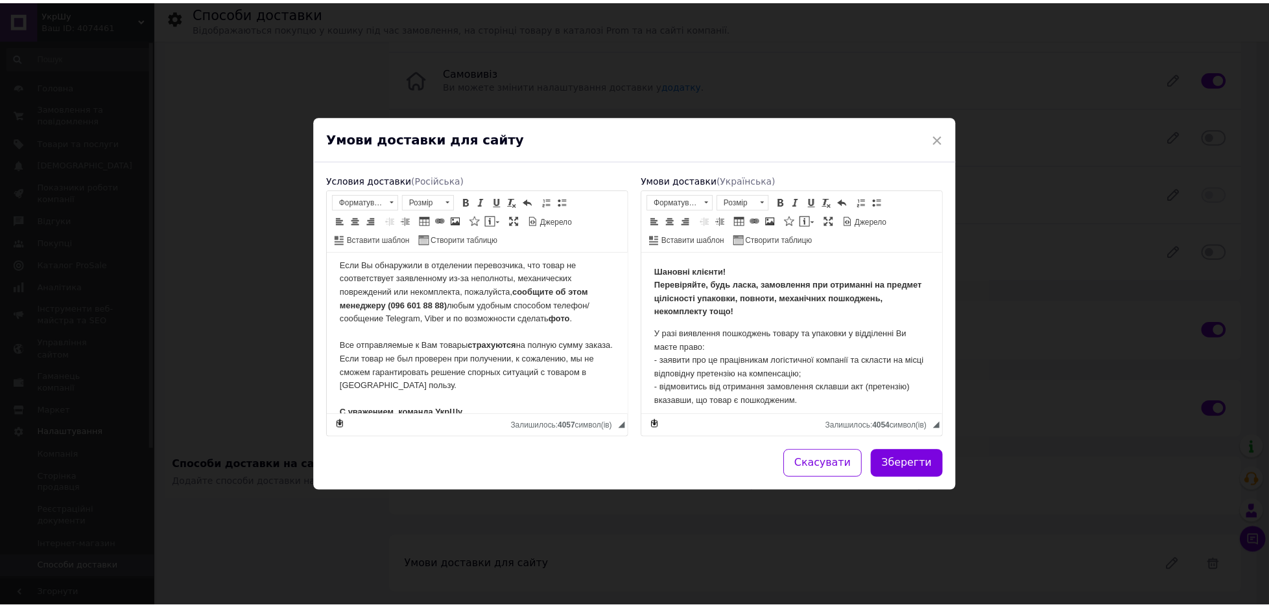
scroll to position [188, 0]
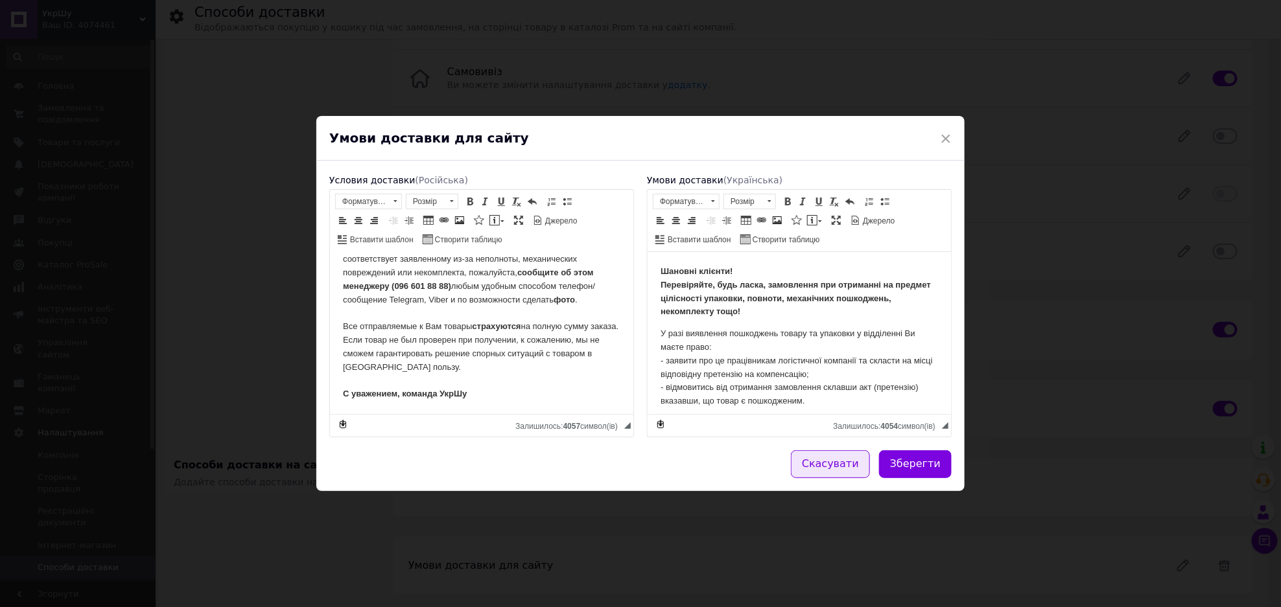
click at [846, 473] on button "Скасувати" at bounding box center [830, 465] width 79 height 28
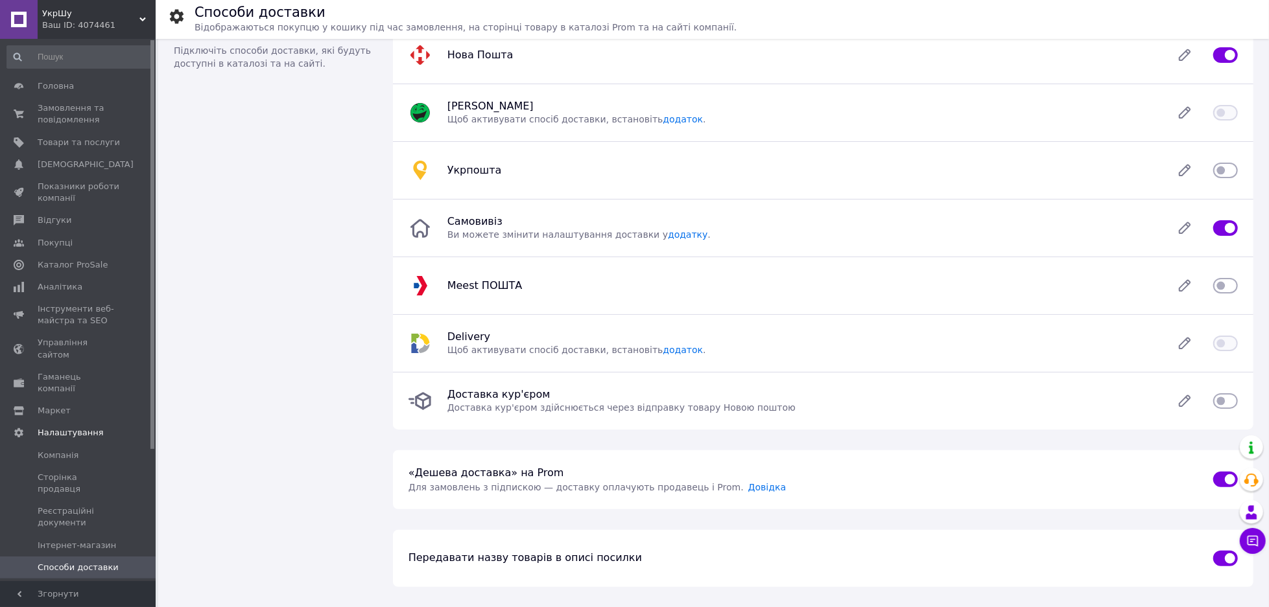
scroll to position [0, 0]
